Goal: Task Accomplishment & Management: Manage account settings

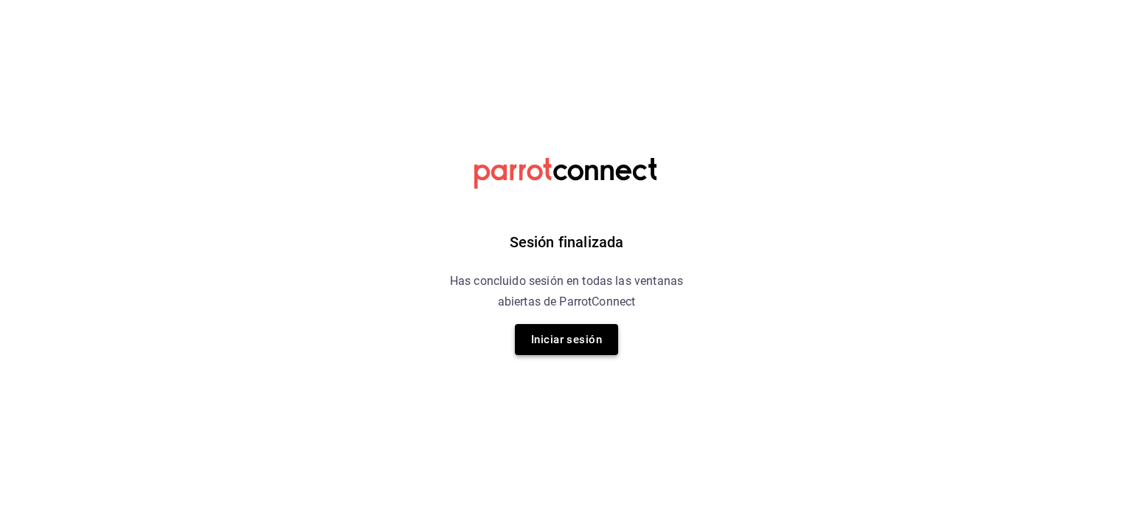
click at [566, 347] on button "Iniciar sesión" at bounding box center [566, 339] width 103 height 31
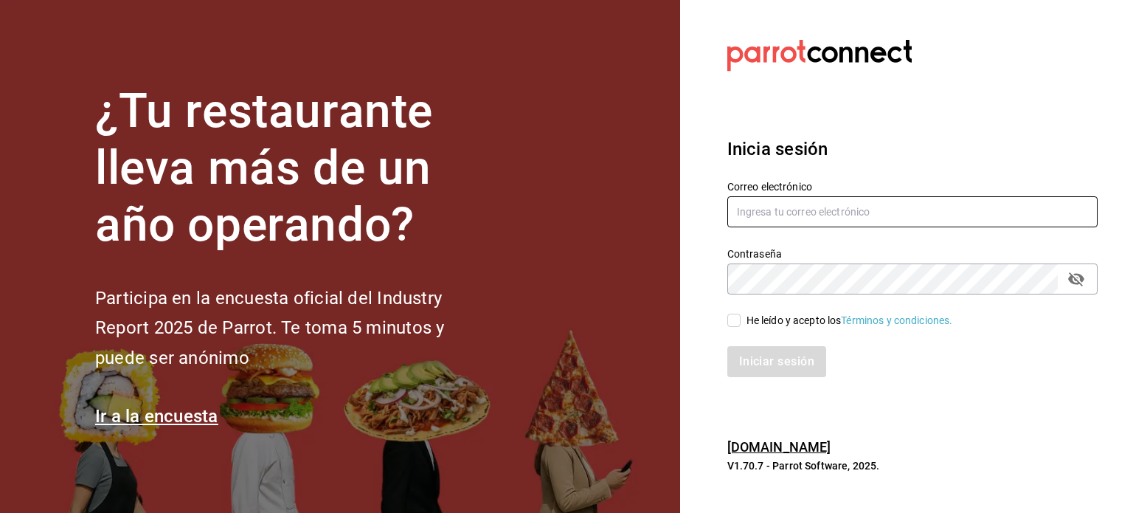
click at [807, 207] on input "text" at bounding box center [912, 211] width 370 height 31
type input "jesus_durzo2@hotmail.com"
click at [742, 319] on span "He leído y acepto los Términos y condiciones." at bounding box center [846, 320] width 212 height 15
click at [740, 319] on input "He leído y acepto los Términos y condiciones." at bounding box center [733, 319] width 13 height 13
checkbox input "true"
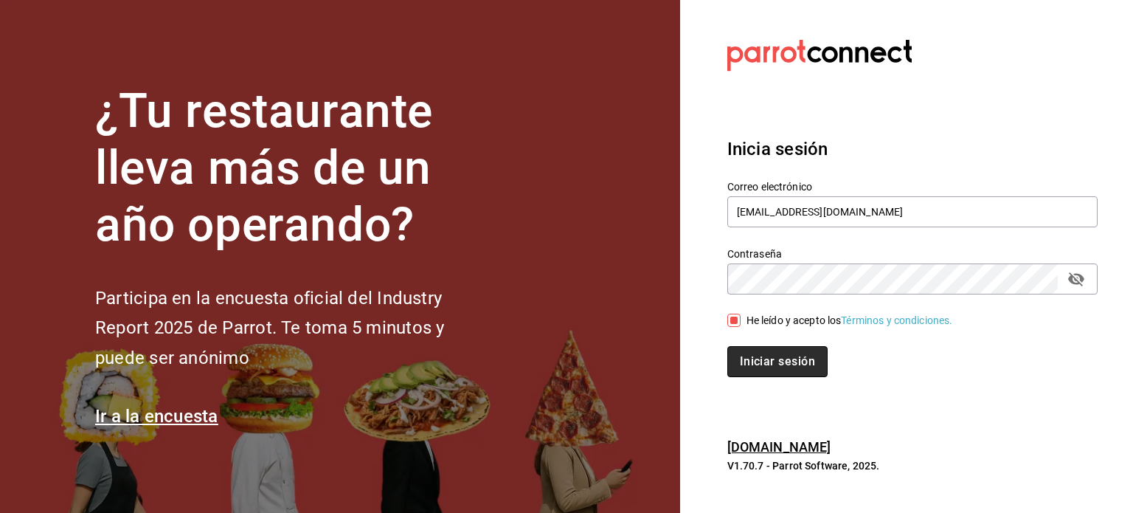
click at [764, 348] on button "Iniciar sesión" at bounding box center [777, 361] width 100 height 31
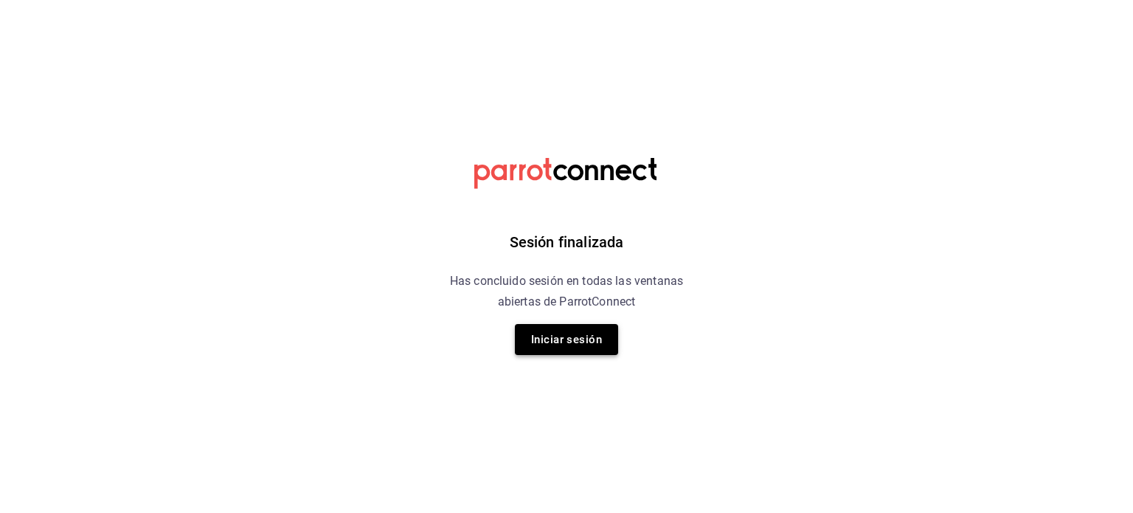
click at [563, 339] on button "Iniciar sesión" at bounding box center [566, 339] width 103 height 31
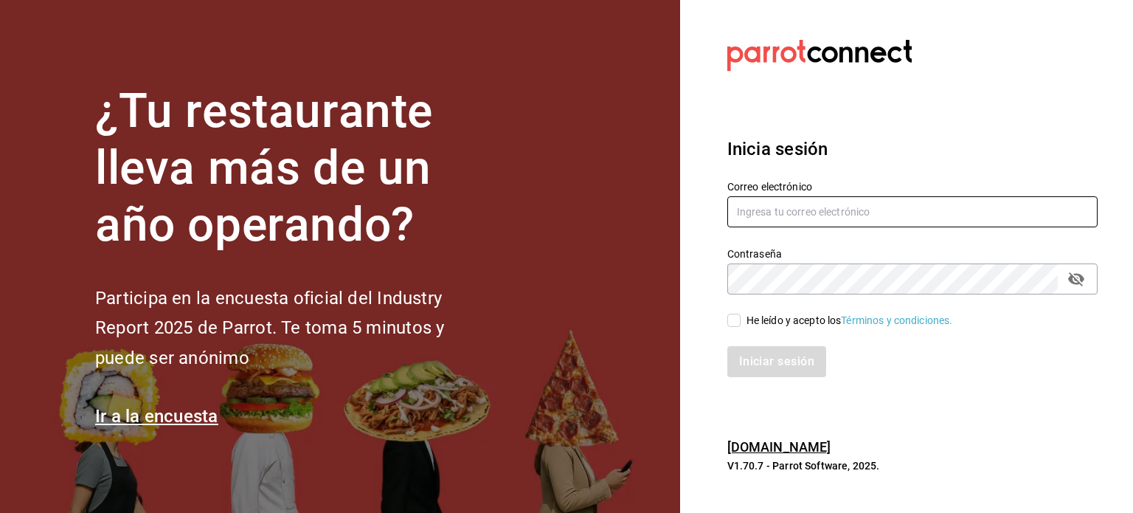
click at [757, 211] on input "text" at bounding box center [912, 211] width 370 height 31
type input "jesus_durzo2@hotmail.com"
click at [735, 324] on input "He leído y acepto los Términos y condiciones." at bounding box center [733, 319] width 13 height 13
checkbox input "true"
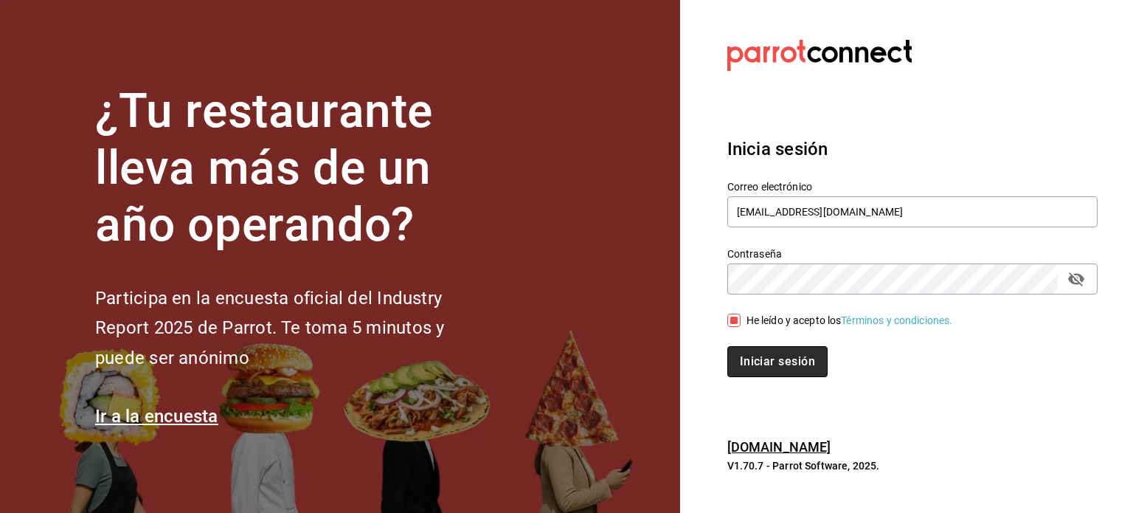
click at [758, 353] on button "Iniciar sesión" at bounding box center [777, 361] width 100 height 31
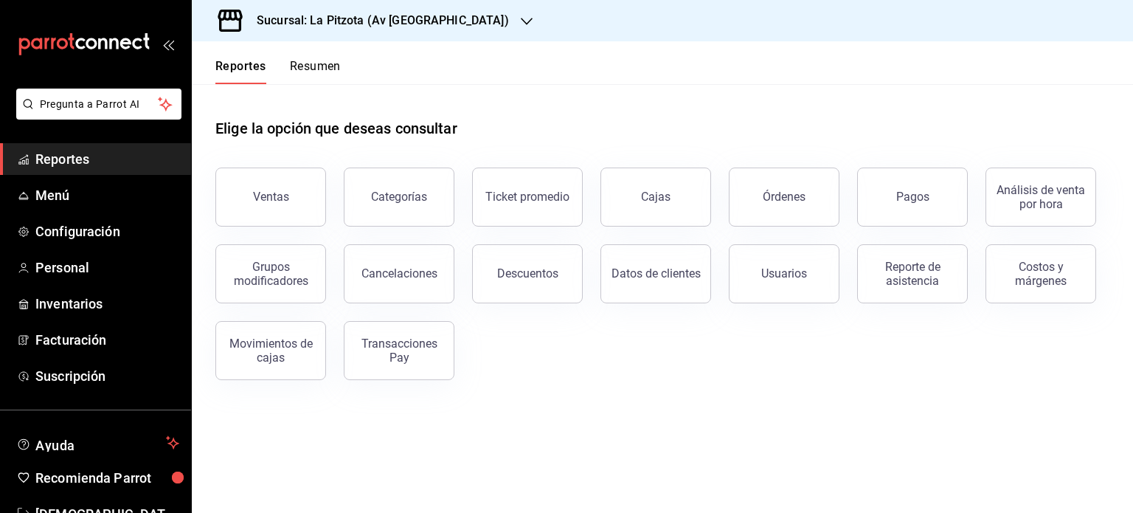
click at [422, 20] on h3 "Sucursal: La Pitzota (Av [GEOGRAPHIC_DATA])" at bounding box center [377, 21] width 264 height 18
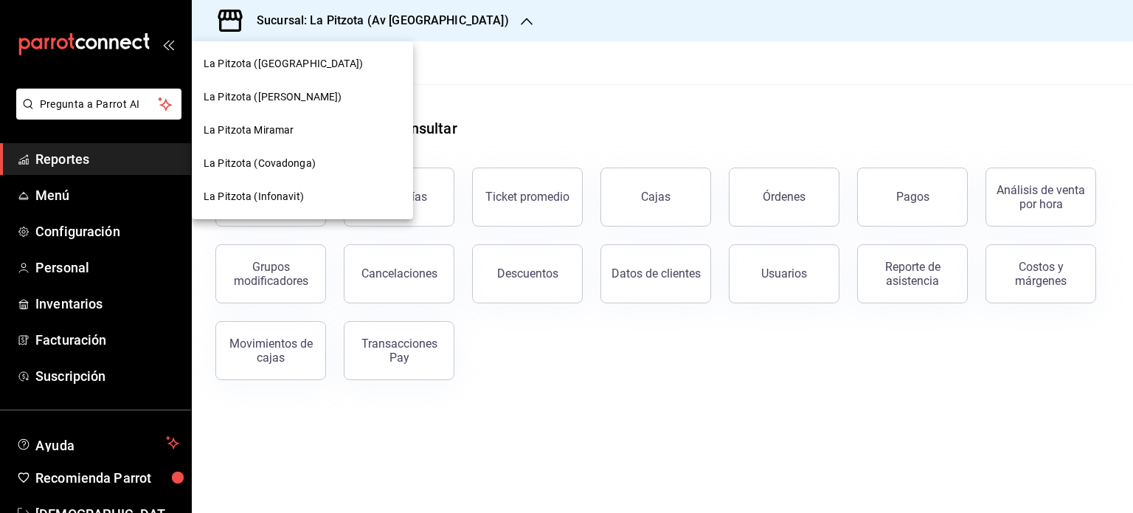
click at [279, 189] on span "La Pitzota (Infonavit)" at bounding box center [254, 196] width 100 height 15
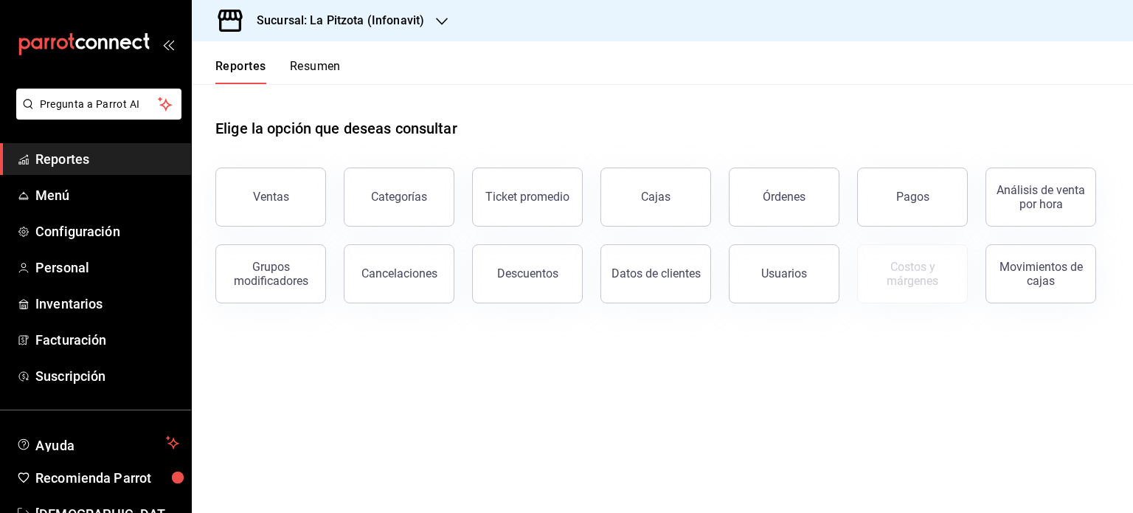
click at [311, 67] on button "Resumen" at bounding box center [315, 71] width 51 height 25
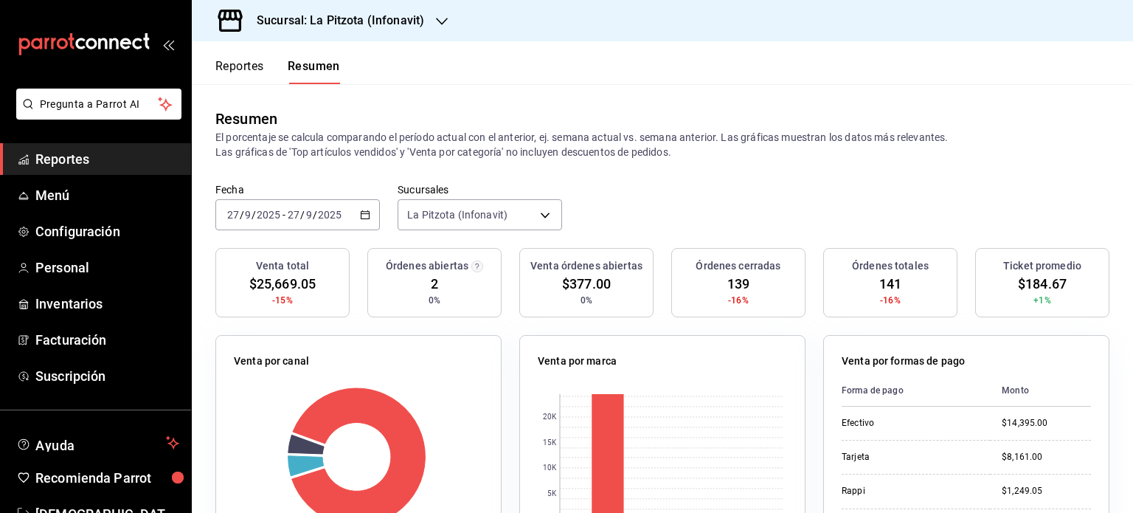
click at [244, 66] on button "Reportes" at bounding box center [239, 71] width 49 height 25
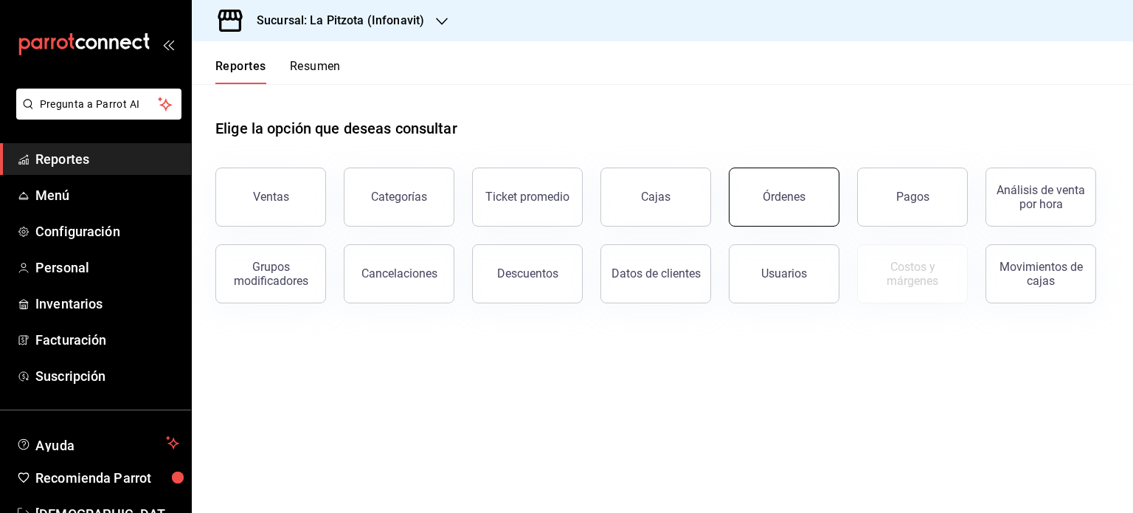
click at [785, 196] on div "Órdenes" at bounding box center [784, 197] width 43 height 14
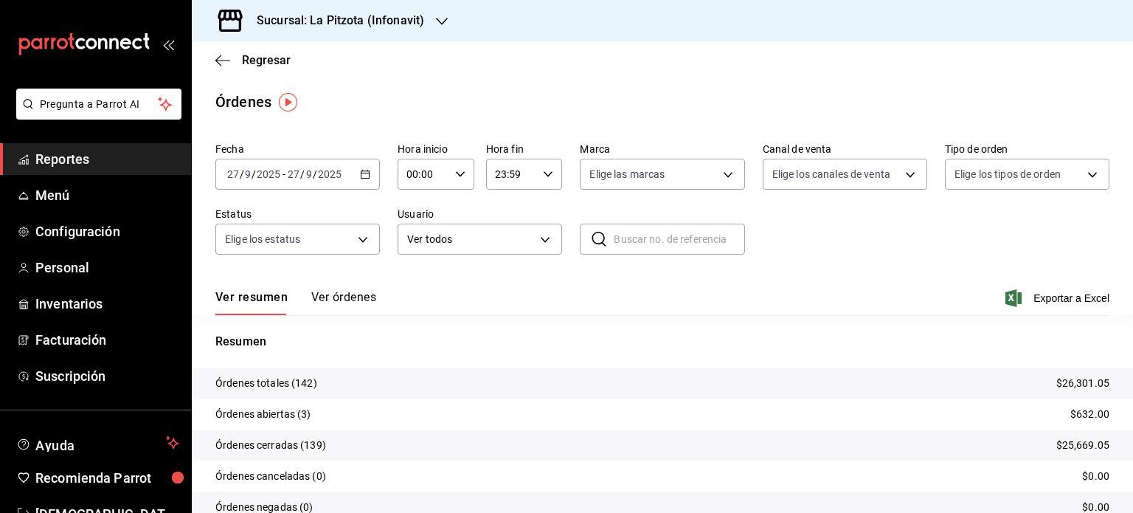
click at [364, 179] on div "[DATE] [DATE] - [DATE] [DATE]" at bounding box center [297, 174] width 164 height 31
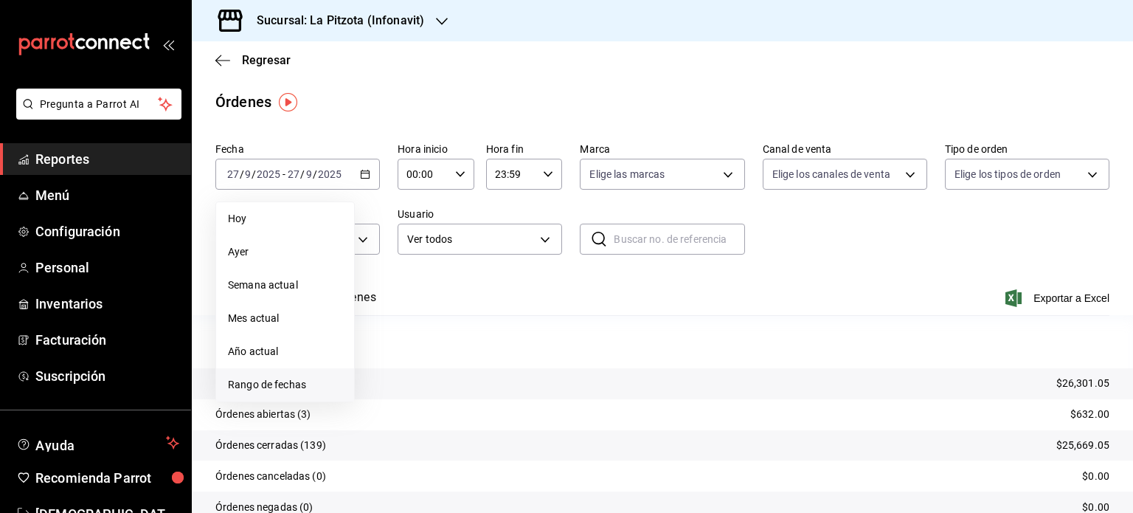
click at [274, 386] on span "Rango de fechas" at bounding box center [285, 384] width 114 height 15
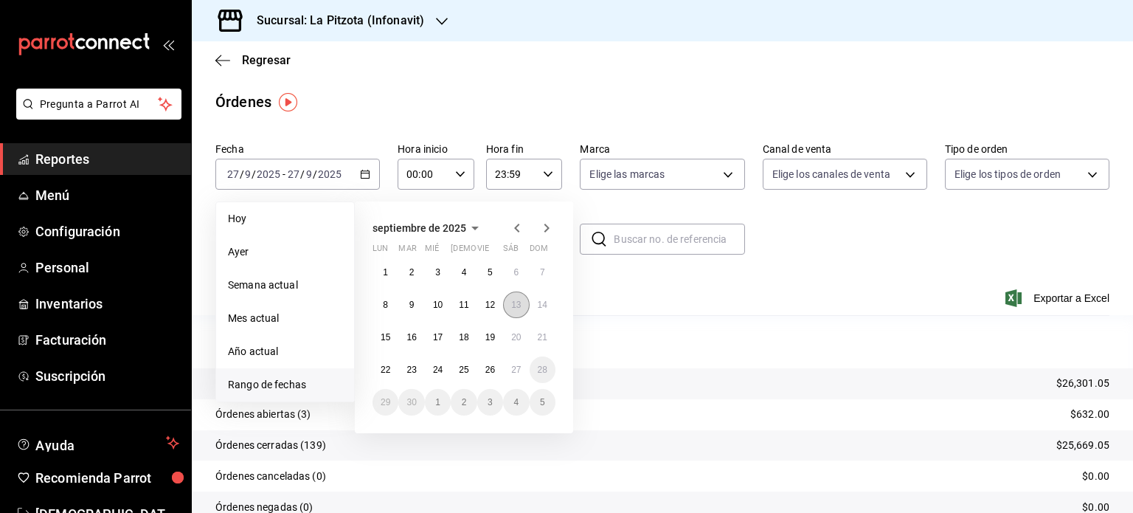
click at [516, 308] on abbr "13" at bounding box center [516, 304] width 10 height 10
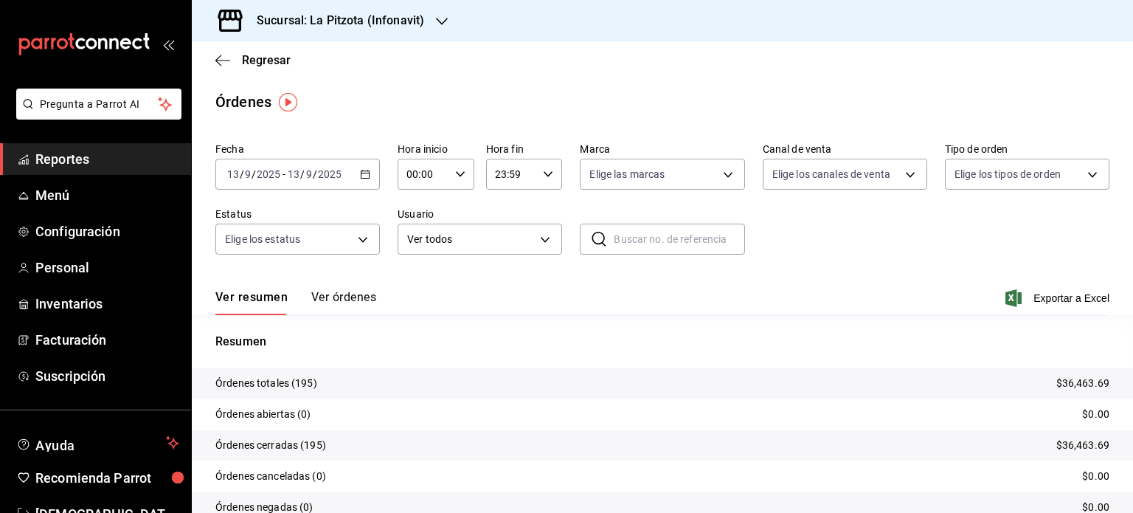
drag, startPoint x: 345, startPoint y: 294, endPoint x: 291, endPoint y: 298, distance: 54.0
click at [291, 298] on div "Ver resumen Ver órdenes" at bounding box center [295, 302] width 161 height 25
click at [333, 301] on button "Ver órdenes" at bounding box center [343, 302] width 65 height 25
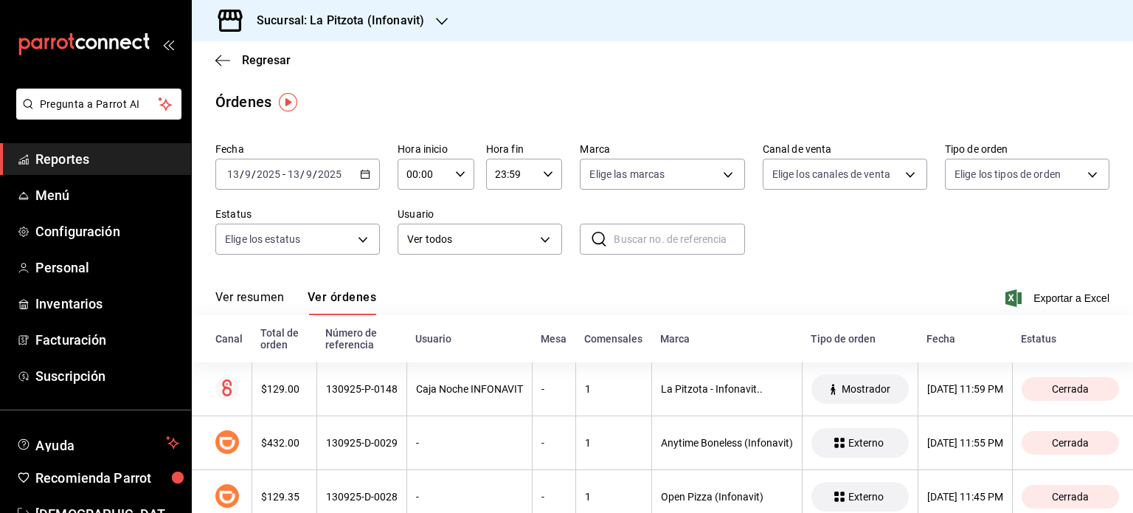
click at [462, 178] on div "00:00 Hora inicio" at bounding box center [436, 174] width 77 height 31
click at [413, 248] on span "21" at bounding box center [414, 242] width 14 height 12
type input "21:00"
click at [820, 256] on div at bounding box center [566, 256] width 1133 height 513
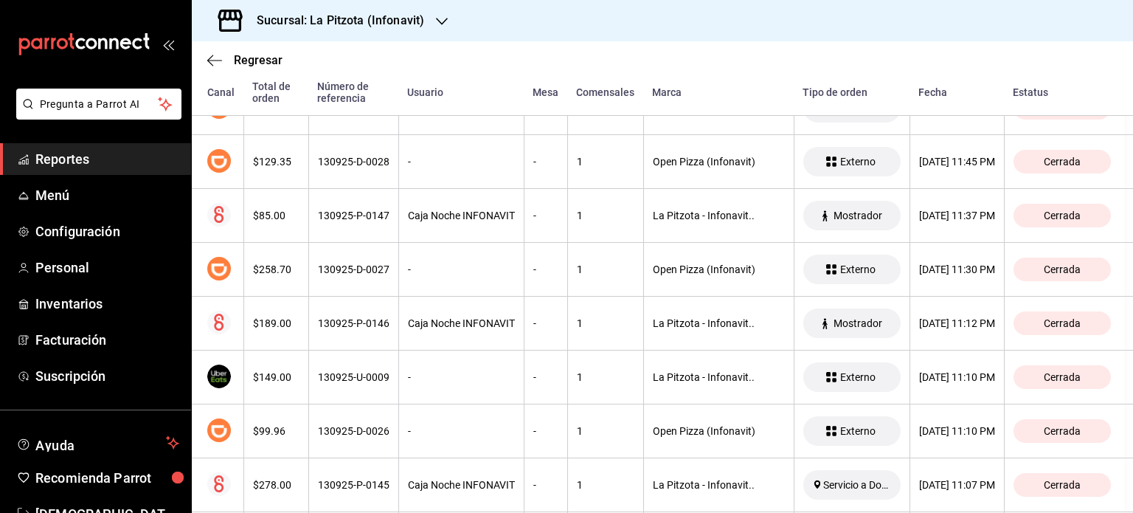
scroll to position [362, 7]
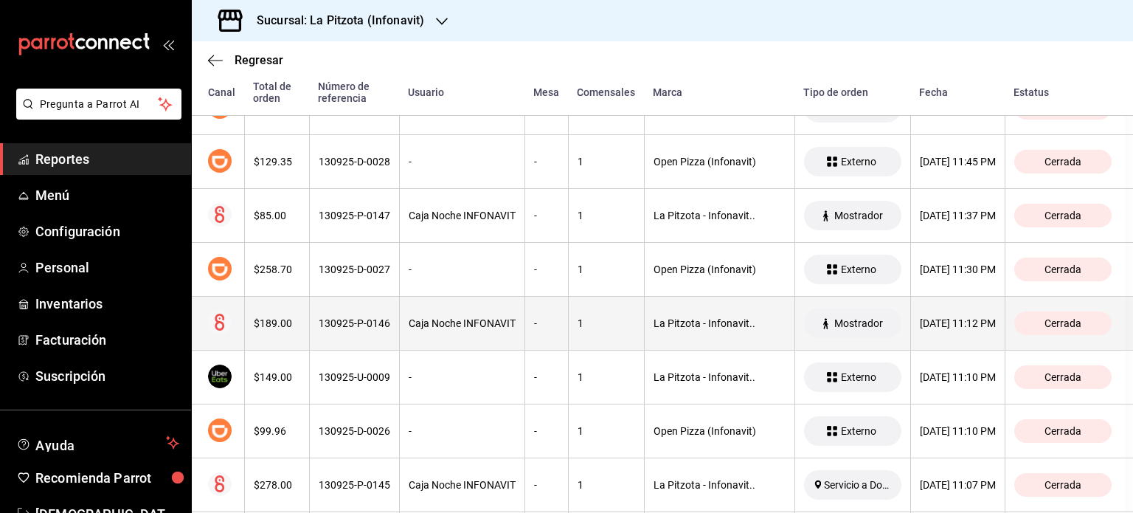
click at [286, 333] on th "$189.00" at bounding box center [276, 323] width 65 height 54
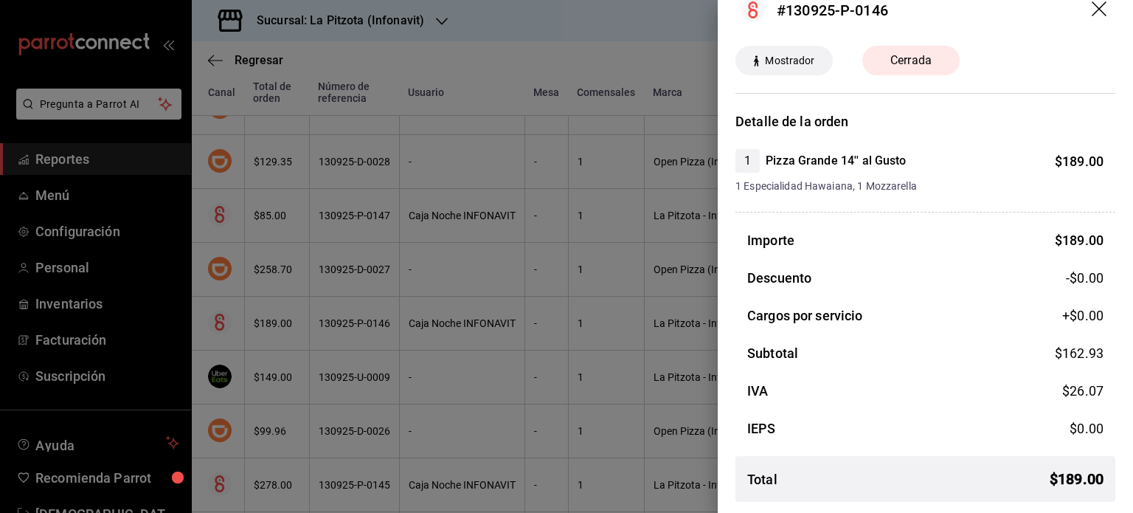
scroll to position [0, 0]
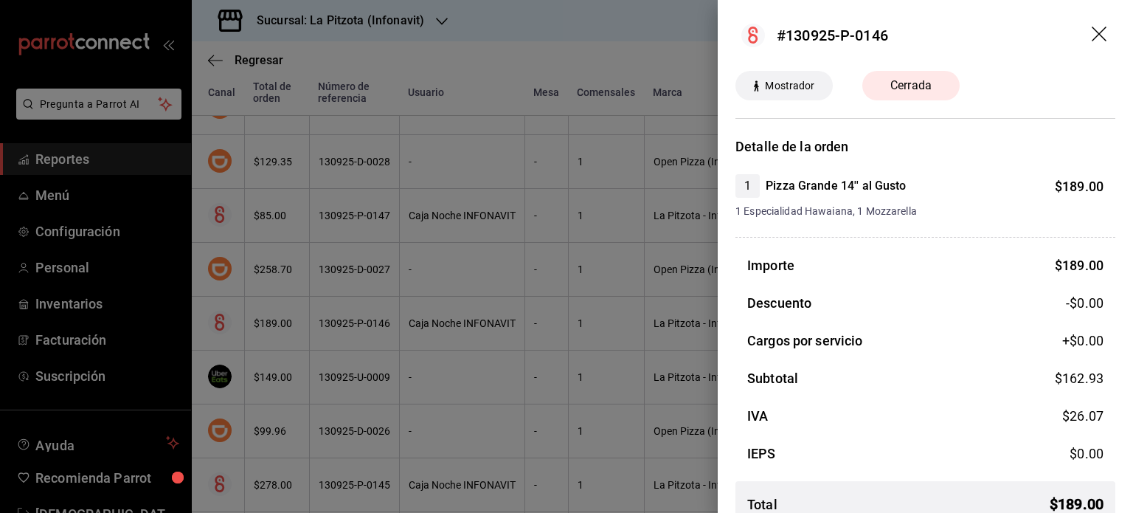
click at [457, 380] on div at bounding box center [566, 256] width 1133 height 513
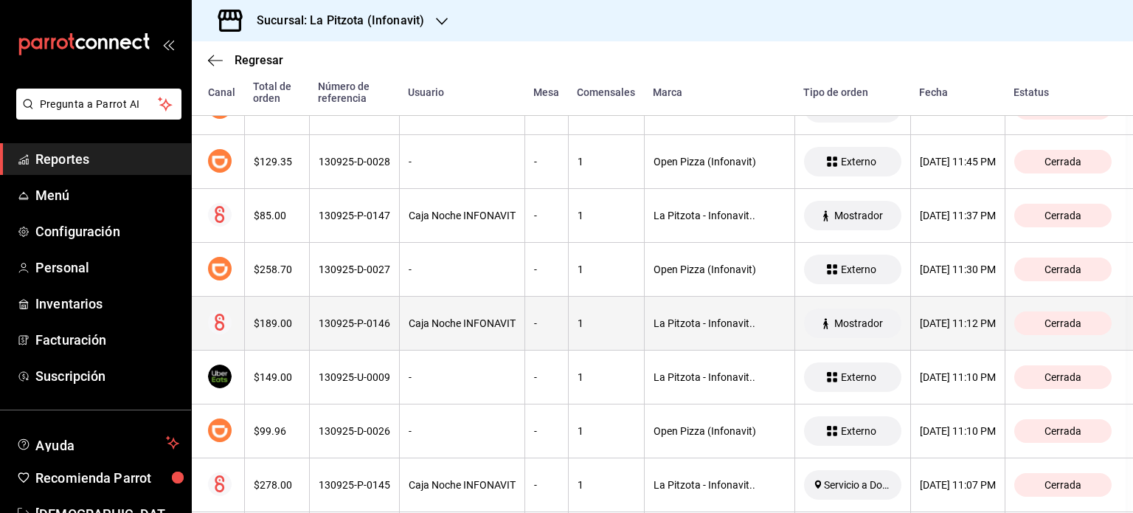
click at [272, 327] on div "$189.00" at bounding box center [277, 323] width 46 height 12
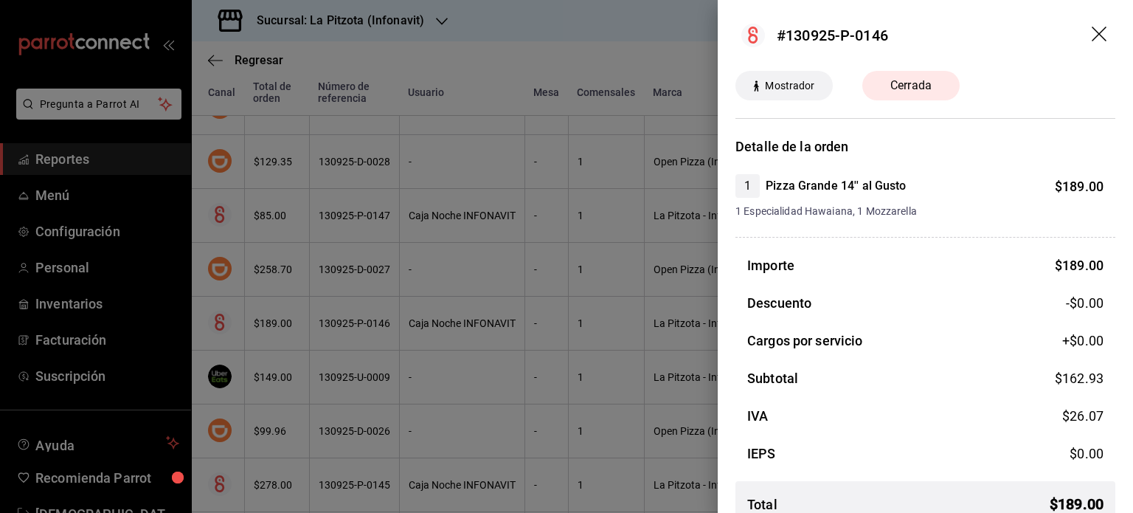
click at [583, 386] on div at bounding box center [566, 256] width 1133 height 513
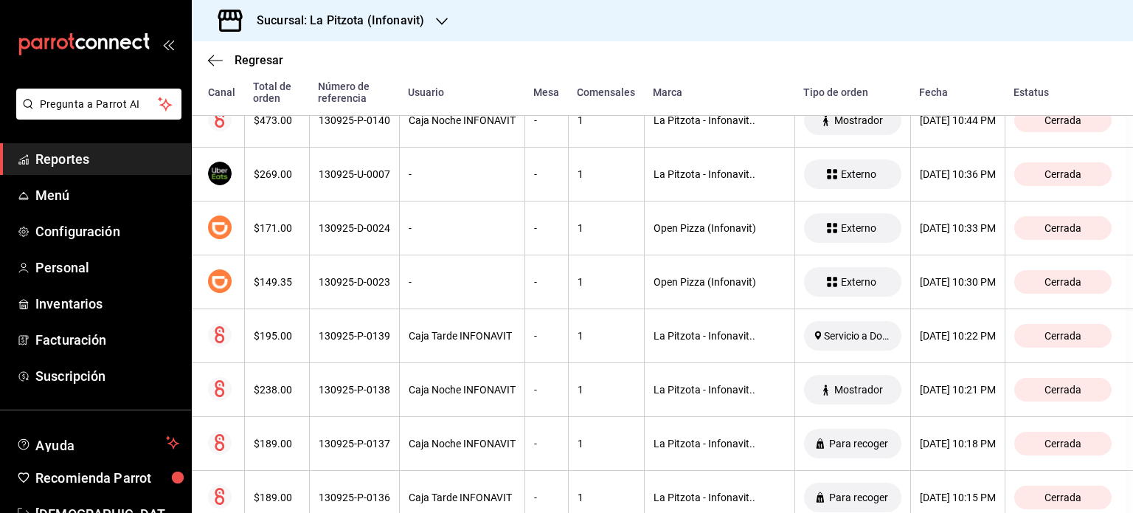
scroll to position [1103, 7]
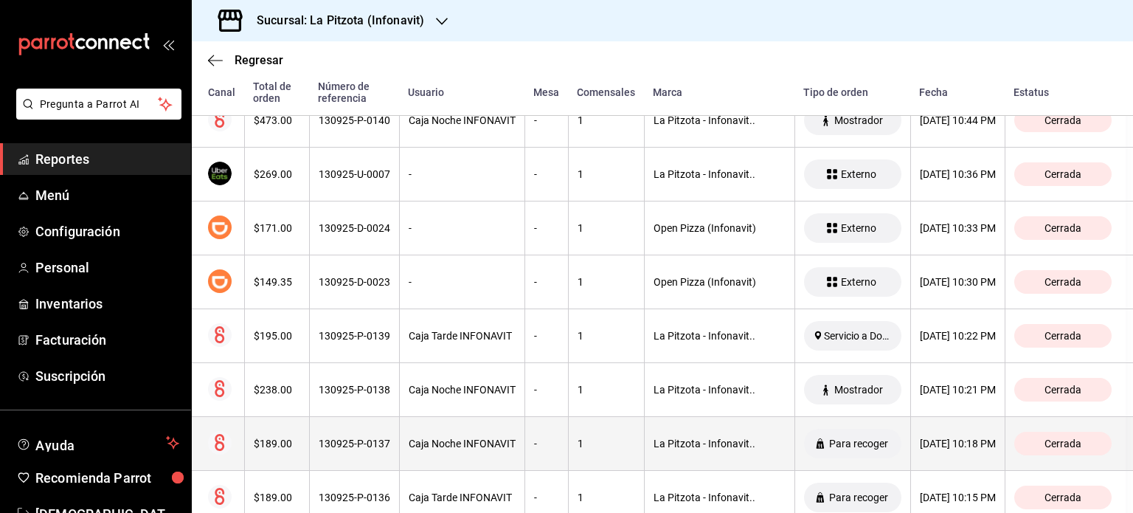
click at [273, 437] on div "$189.00" at bounding box center [277, 443] width 46 height 12
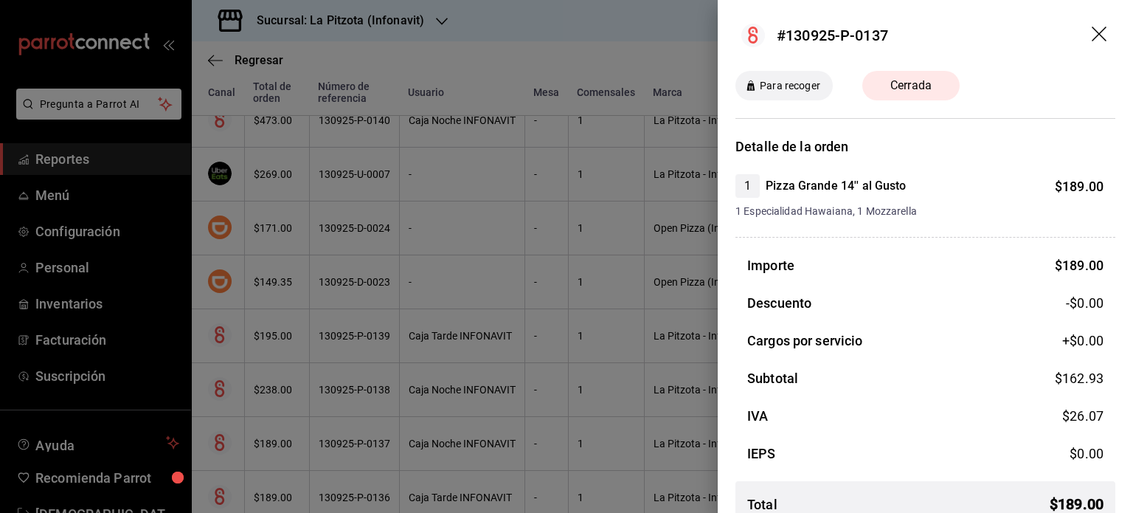
click at [254, 457] on div at bounding box center [566, 256] width 1133 height 513
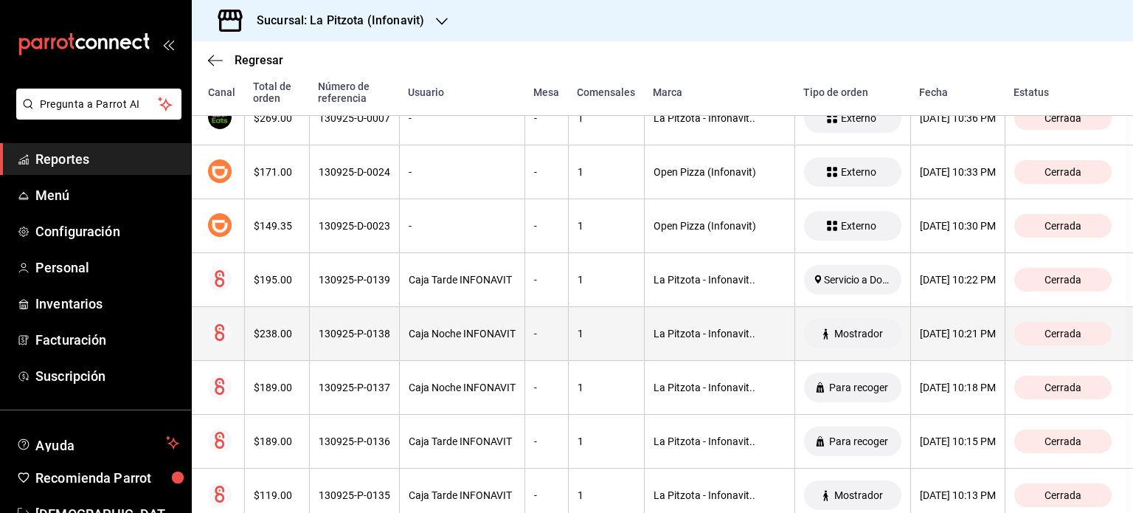
scroll to position [1158, 7]
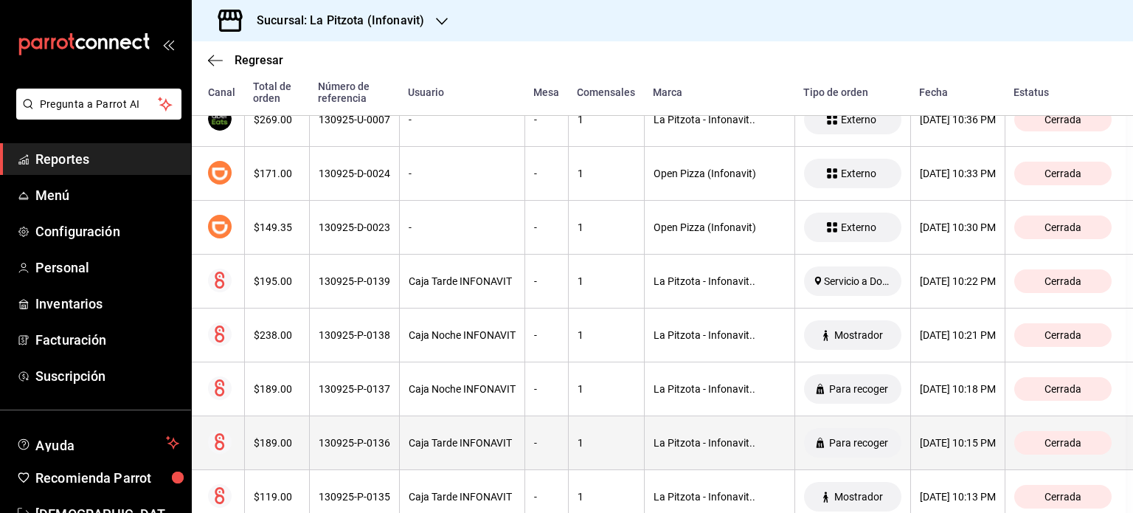
click at [283, 445] on div "$189.00" at bounding box center [277, 443] width 46 height 12
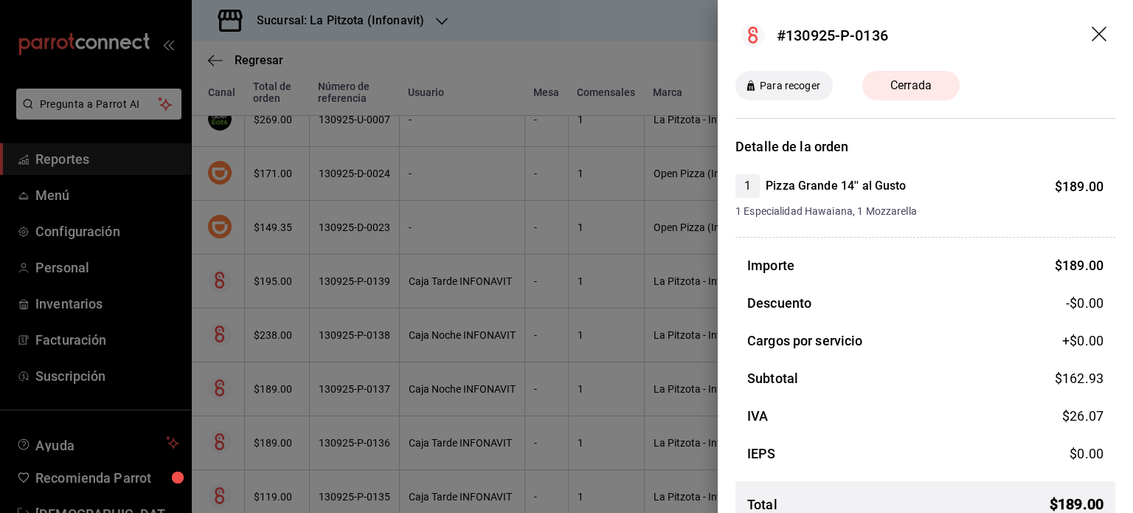
click at [277, 392] on div at bounding box center [566, 256] width 1133 height 513
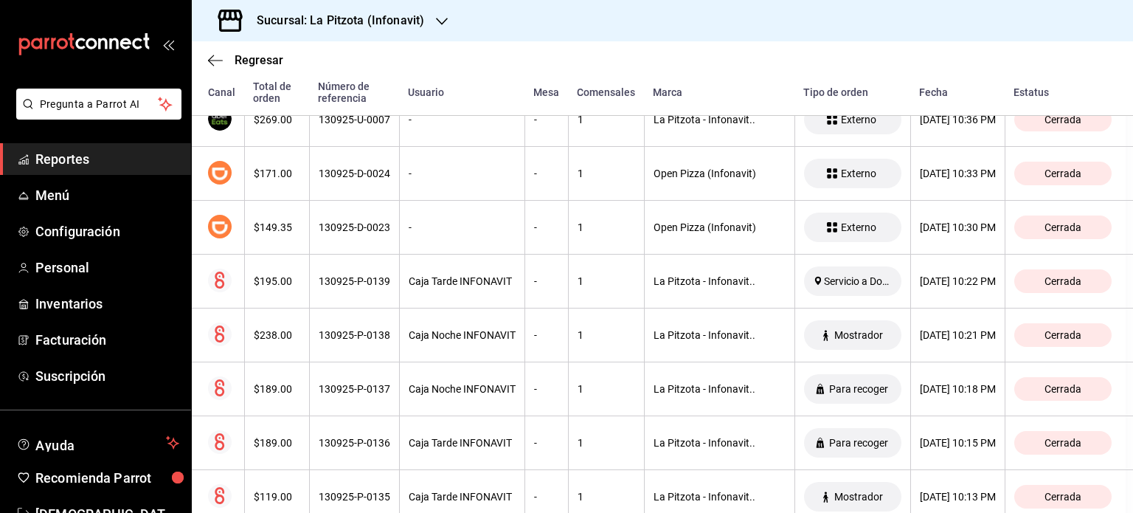
click at [277, 392] on th "$189.00" at bounding box center [276, 389] width 65 height 54
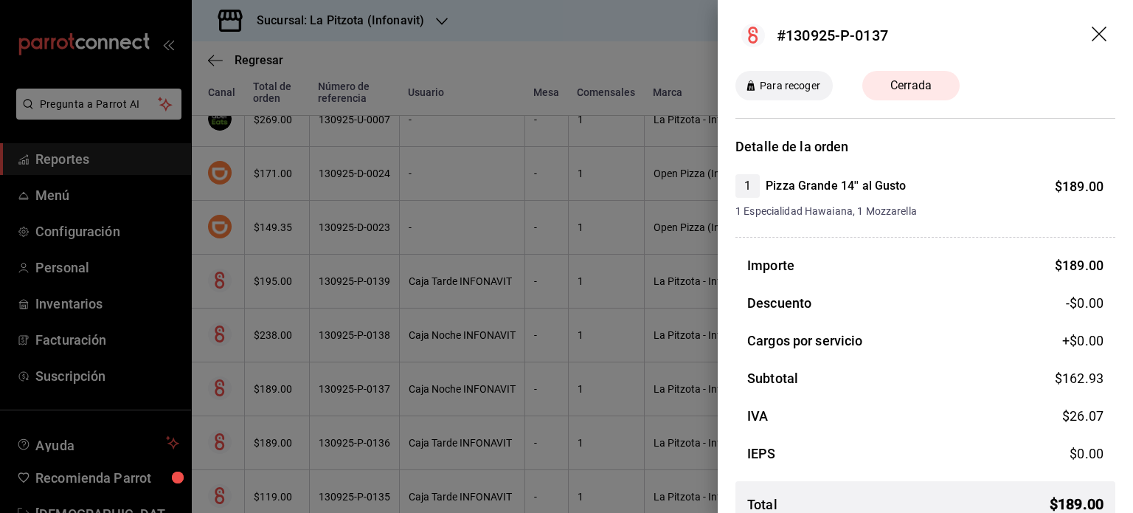
scroll to position [0, 0]
click at [330, 384] on div at bounding box center [566, 256] width 1133 height 513
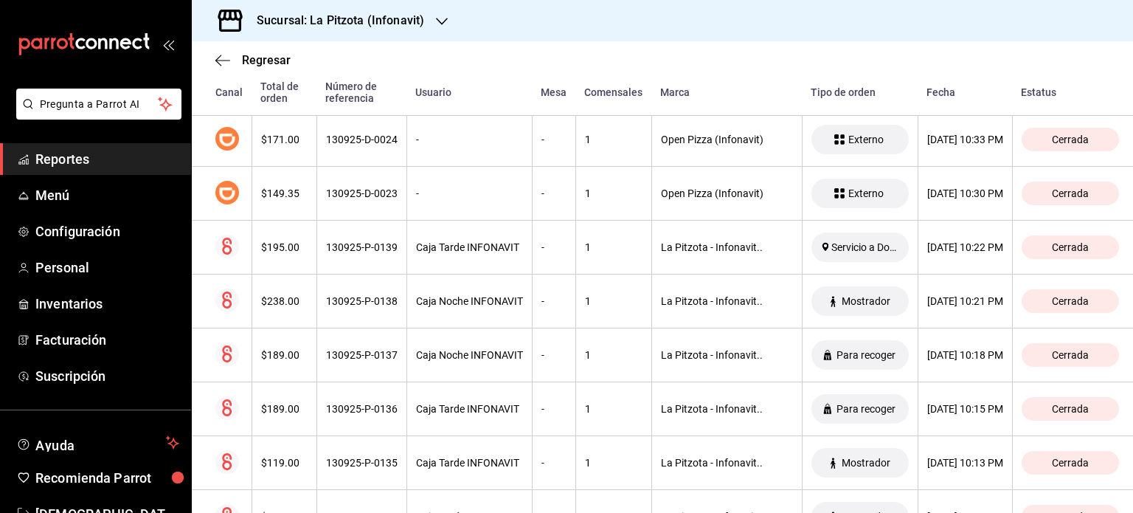
scroll to position [1196, 0]
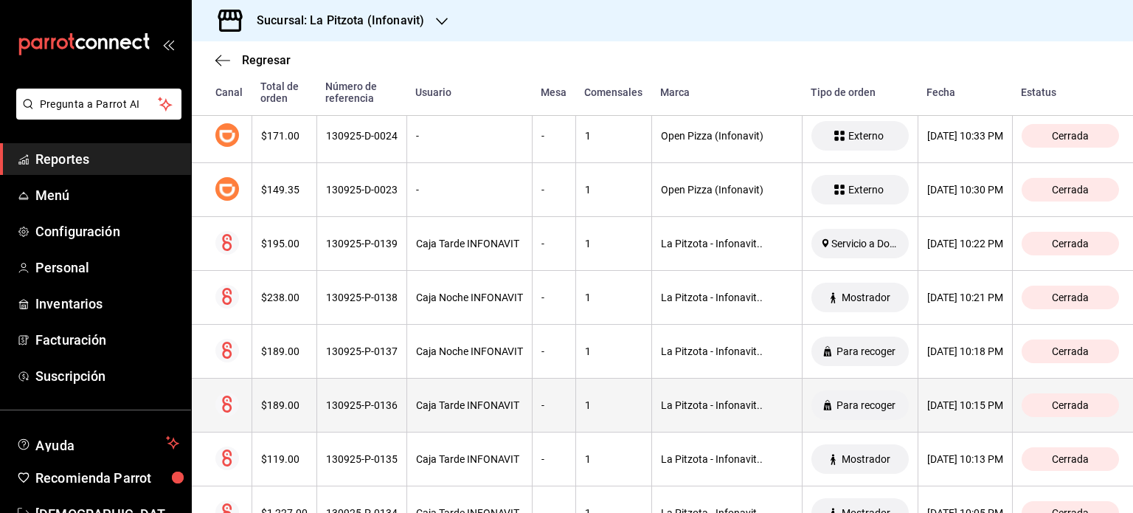
click at [871, 400] on span "Para recoger" at bounding box center [865, 405] width 71 height 12
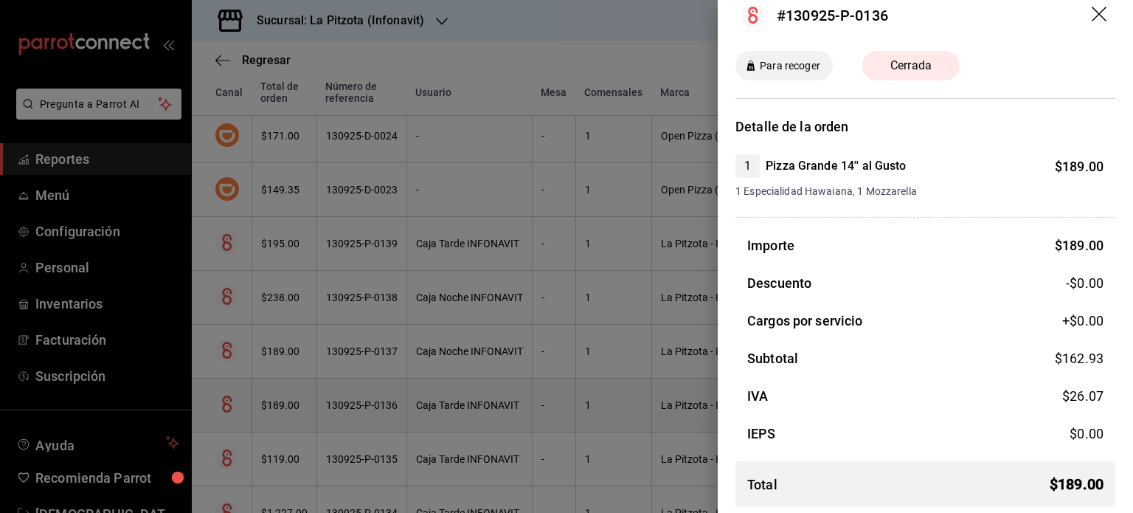
scroll to position [25, 0]
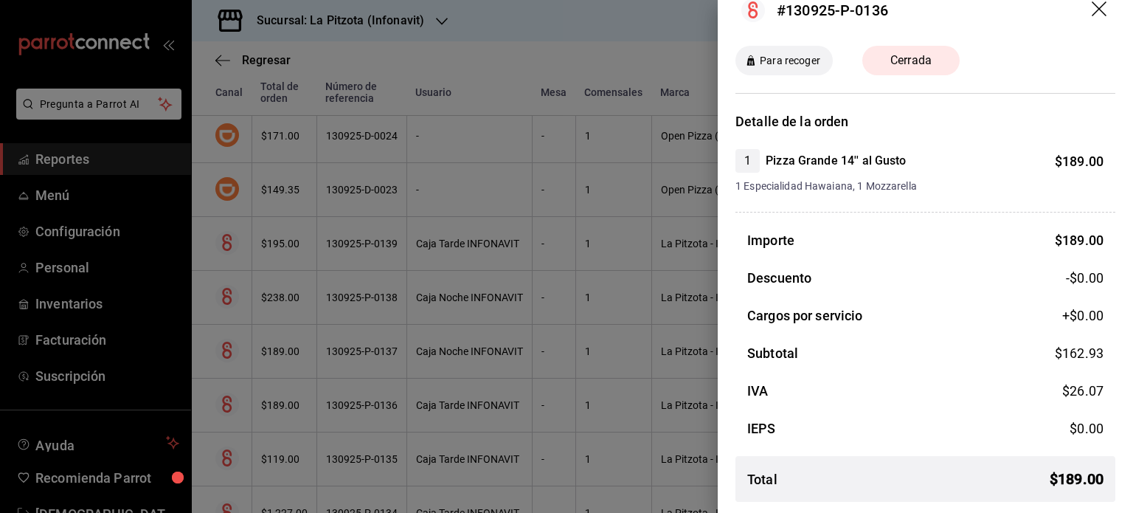
click at [770, 64] on span "Para recoger" at bounding box center [790, 60] width 72 height 15
click at [1092, 11] on icon "drag" at bounding box center [1101, 10] width 18 height 18
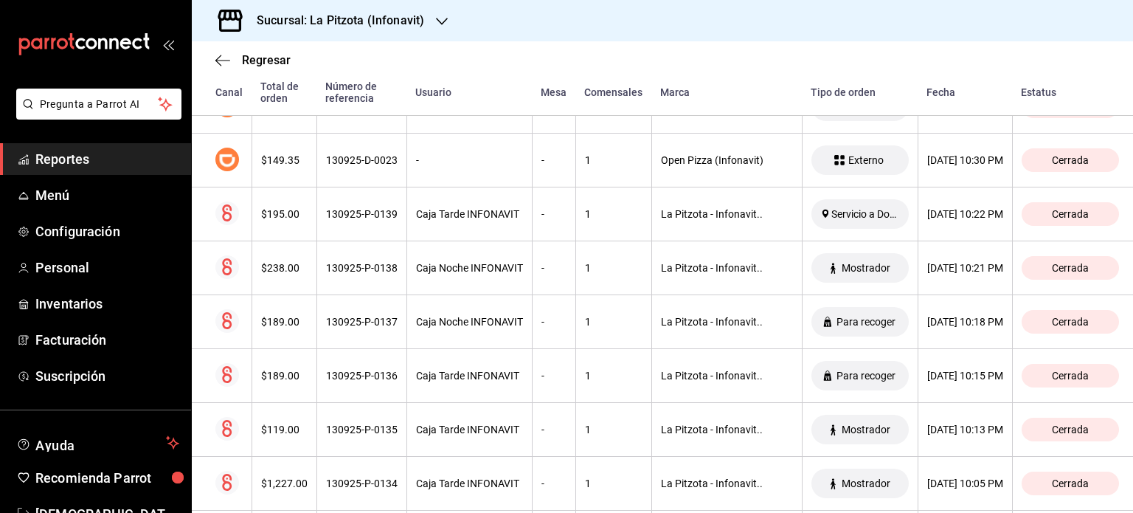
scroll to position [1227, 0]
